Goal: Information Seeking & Learning: Learn about a topic

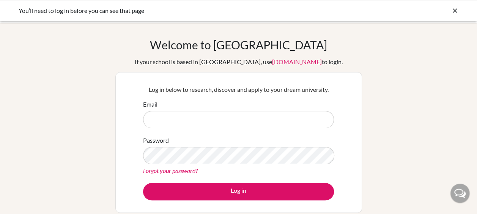
click at [167, 119] on input "Email" at bounding box center [238, 119] width 191 height 17
type input "michaeln@collegiate.sch.ae"
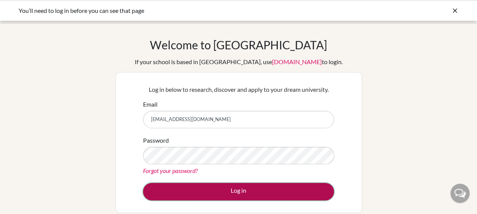
click at [262, 190] on button "Log in" at bounding box center [238, 191] width 191 height 17
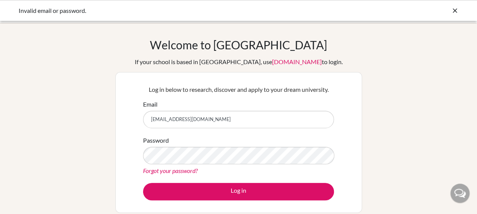
click at [186, 174] on div "Forgot your password?" at bounding box center [238, 170] width 191 height 9
click at [186, 168] on link "Forgot your password?" at bounding box center [170, 170] width 55 height 7
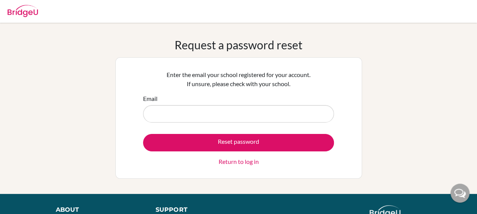
click at [237, 161] on link "Return to log in" at bounding box center [238, 161] width 40 height 9
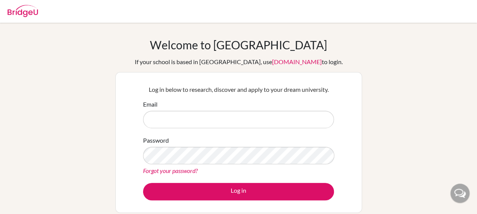
click at [170, 115] on input "Email" at bounding box center [238, 119] width 191 height 17
type input "[EMAIL_ADDRESS][DOMAIN_NAME]"
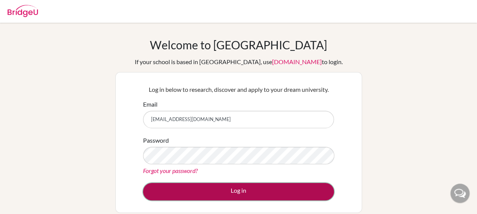
click at [236, 191] on button "Log in" at bounding box center [238, 191] width 191 height 17
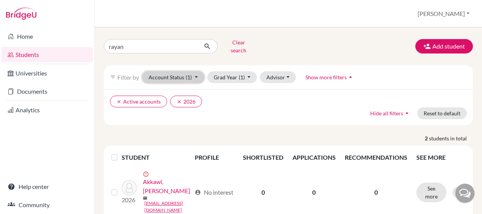
click at [196, 71] on button "Account Status (1)" at bounding box center [173, 77] width 62 height 12
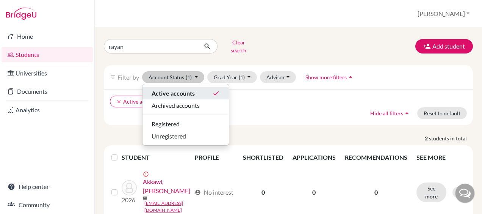
click at [192, 91] on span "Active accounts" at bounding box center [173, 93] width 43 height 9
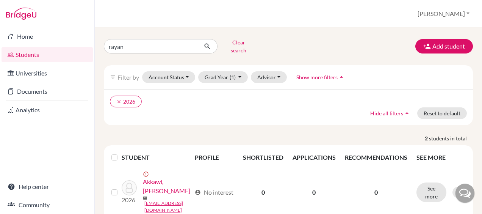
click at [381, 110] on span "Hide all filters" at bounding box center [386, 113] width 33 height 6
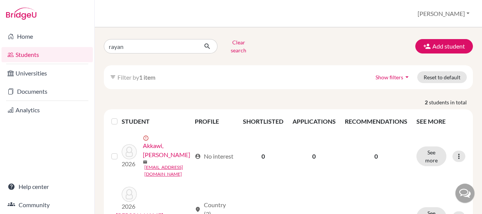
click at [387, 74] on span "Show filters" at bounding box center [390, 77] width 28 height 6
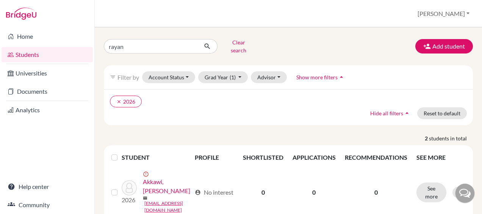
click at [324, 74] on span "Show more filters" at bounding box center [317, 77] width 41 height 6
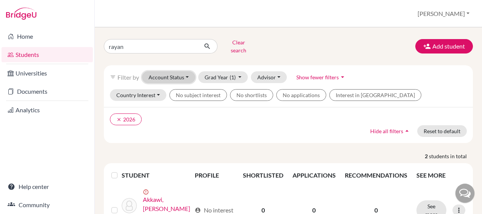
click at [187, 71] on button "Account Status" at bounding box center [168, 77] width 53 height 12
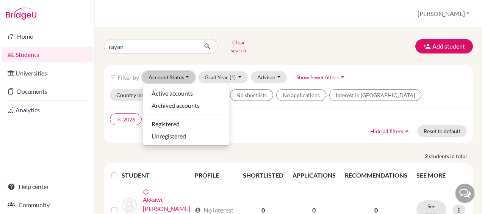
click at [187, 71] on button "Account Status" at bounding box center [168, 77] width 53 height 12
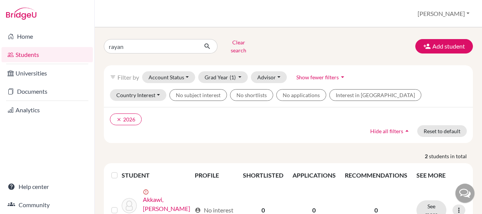
click at [203, 136] on div "clear 2026 Hide all filters arrow_drop_up Reset to default" at bounding box center [288, 125] width 369 height 36
click at [182, 113] on ul "clear 2026" at bounding box center [244, 119] width 268 height 12
click at [112, 113] on button "clear 2026" at bounding box center [126, 119] width 32 height 12
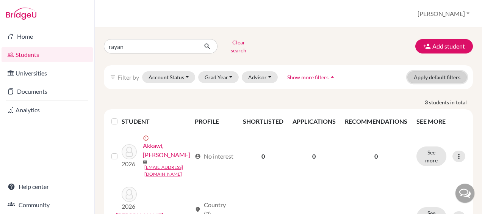
click at [431, 73] on button "Apply default filters" at bounding box center [438, 77] width 60 height 12
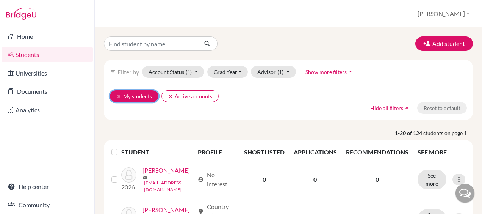
click at [117, 97] on icon "clear" at bounding box center [118, 96] width 5 height 5
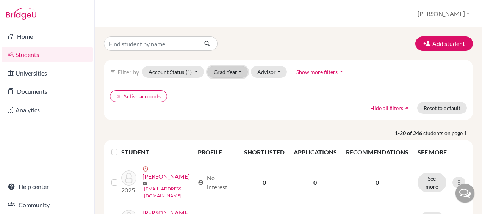
click at [234, 70] on button "Grad Year" at bounding box center [227, 72] width 41 height 12
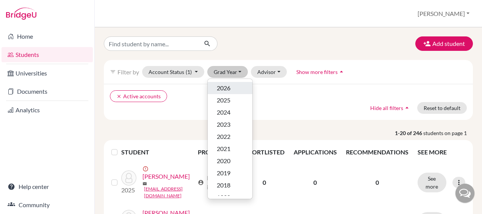
click at [225, 89] on span "2026" at bounding box center [224, 87] width 14 height 9
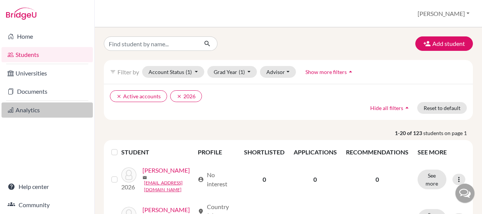
click at [28, 108] on link "Analytics" at bounding box center [47, 109] width 91 height 15
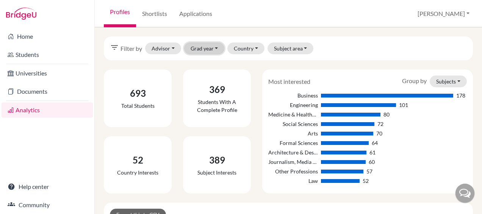
click at [214, 49] on button "Grad year" at bounding box center [204, 48] width 41 height 12
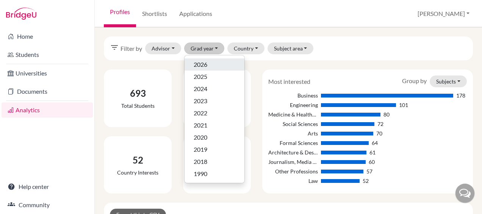
click at [202, 64] on span "2026" at bounding box center [201, 64] width 14 height 9
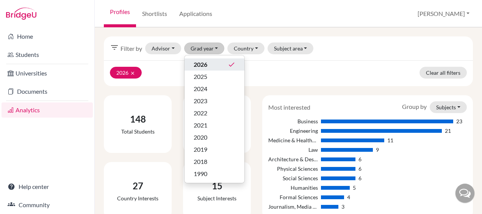
click at [103, 87] on div "filter_list Filter by Advisor [PERSON_NAME], [PERSON_NAME], [PERSON_NAME], [PER…" at bounding box center [289, 120] width 388 height 187
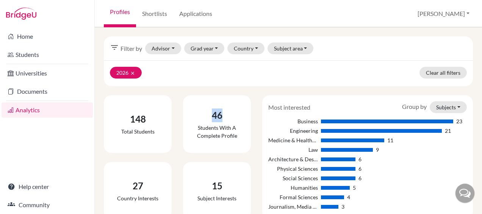
drag, startPoint x: 211, startPoint y: 113, endPoint x: 235, endPoint y: 115, distance: 23.9
click at [235, 115] on div "46" at bounding box center [217, 115] width 56 height 14
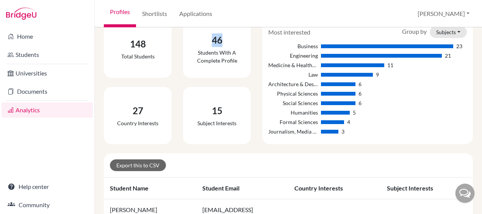
scroll to position [38, 0]
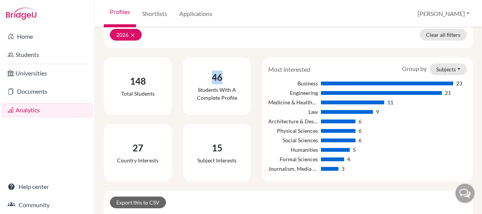
click at [215, 74] on div "46" at bounding box center [217, 78] width 56 height 14
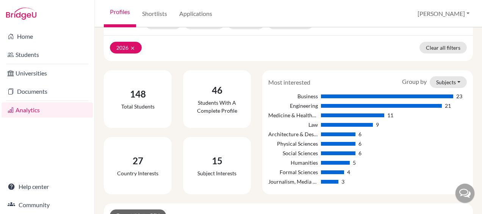
scroll to position [0, 0]
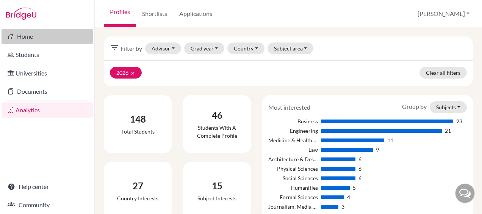
click at [19, 34] on link "Home" at bounding box center [47, 36] width 91 height 15
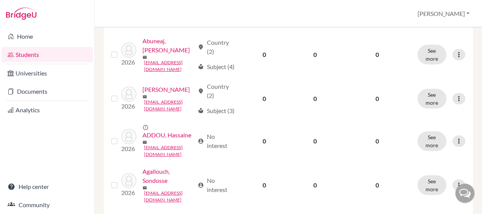
scroll to position [379, 0]
